Goal: Information Seeking & Learning: Learn about a topic

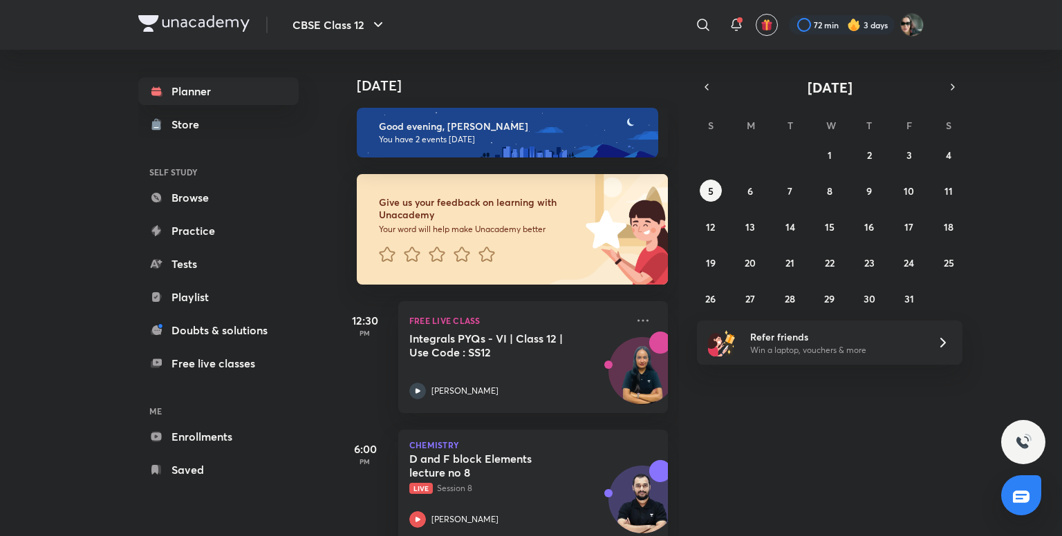
scroll to position [27, 0]
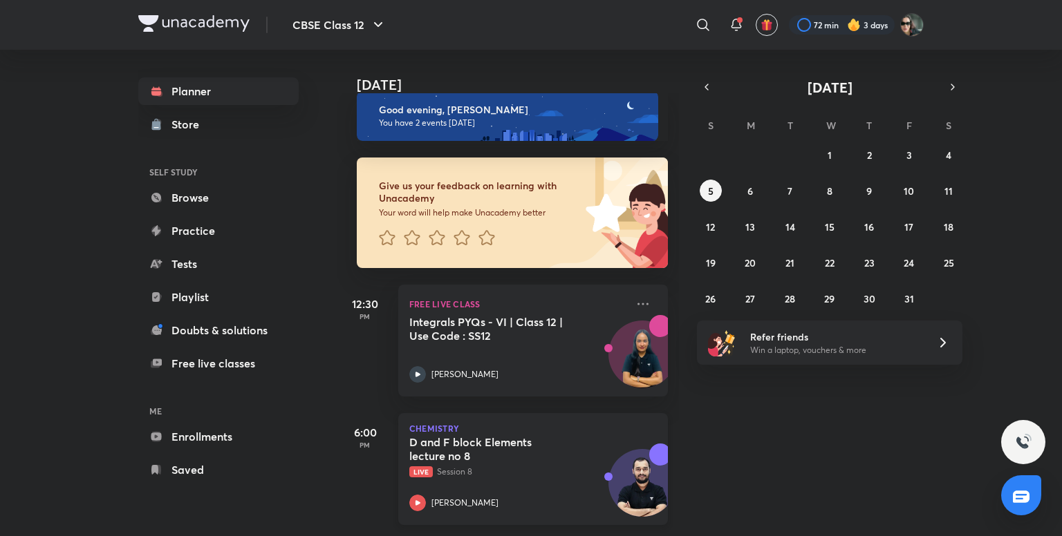
click at [536, 438] on h5 "D and F block Elements lecture no 8" at bounding box center [495, 449] width 172 height 28
